Goal: Go to known website

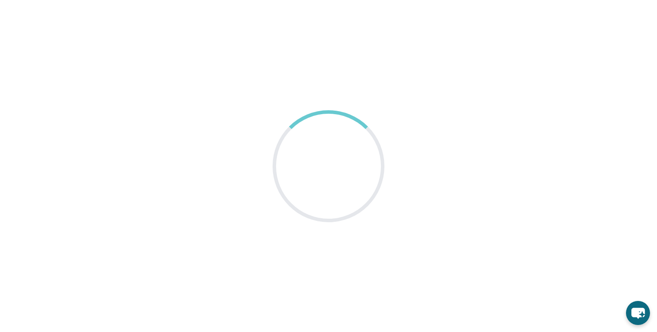
click at [646, 33] on main at bounding box center [328, 166] width 657 height 332
